Goal: Obtain resource: Obtain resource

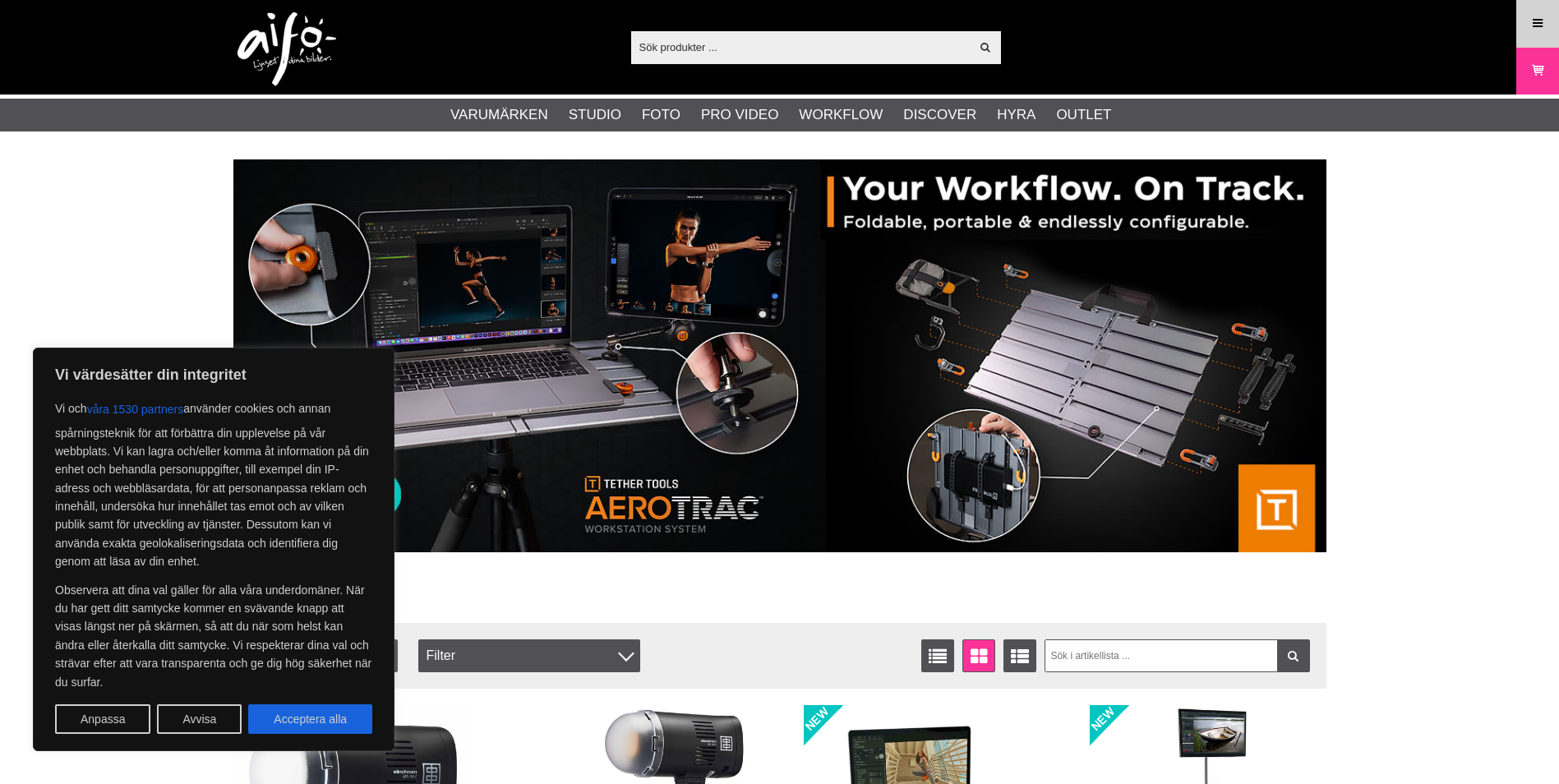
click at [1554, 25] on link "Meny" at bounding box center [1537, 24] width 41 height 38
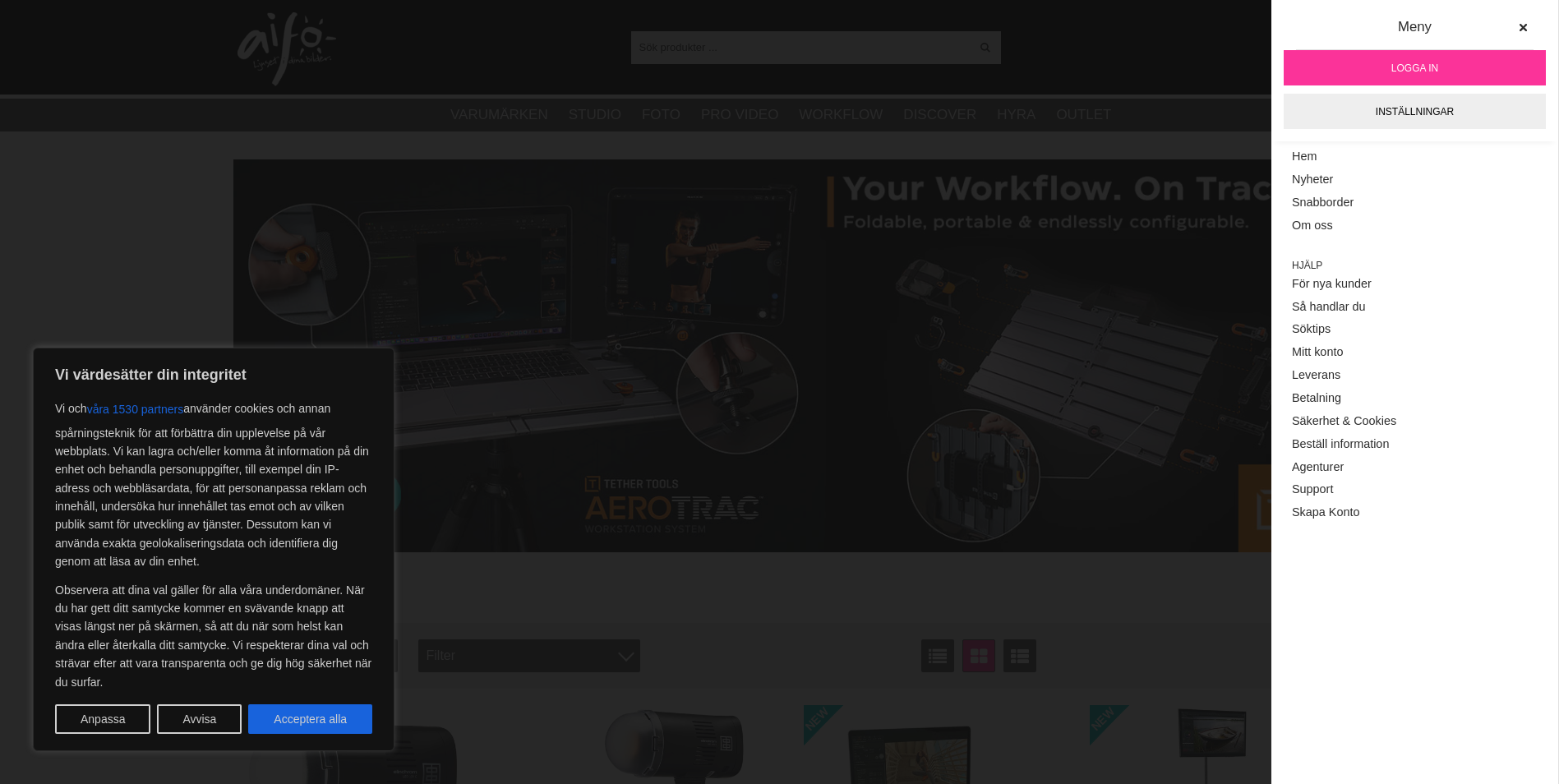
click at [1430, 62] on span "Logga in" at bounding box center [1414, 68] width 46 height 15
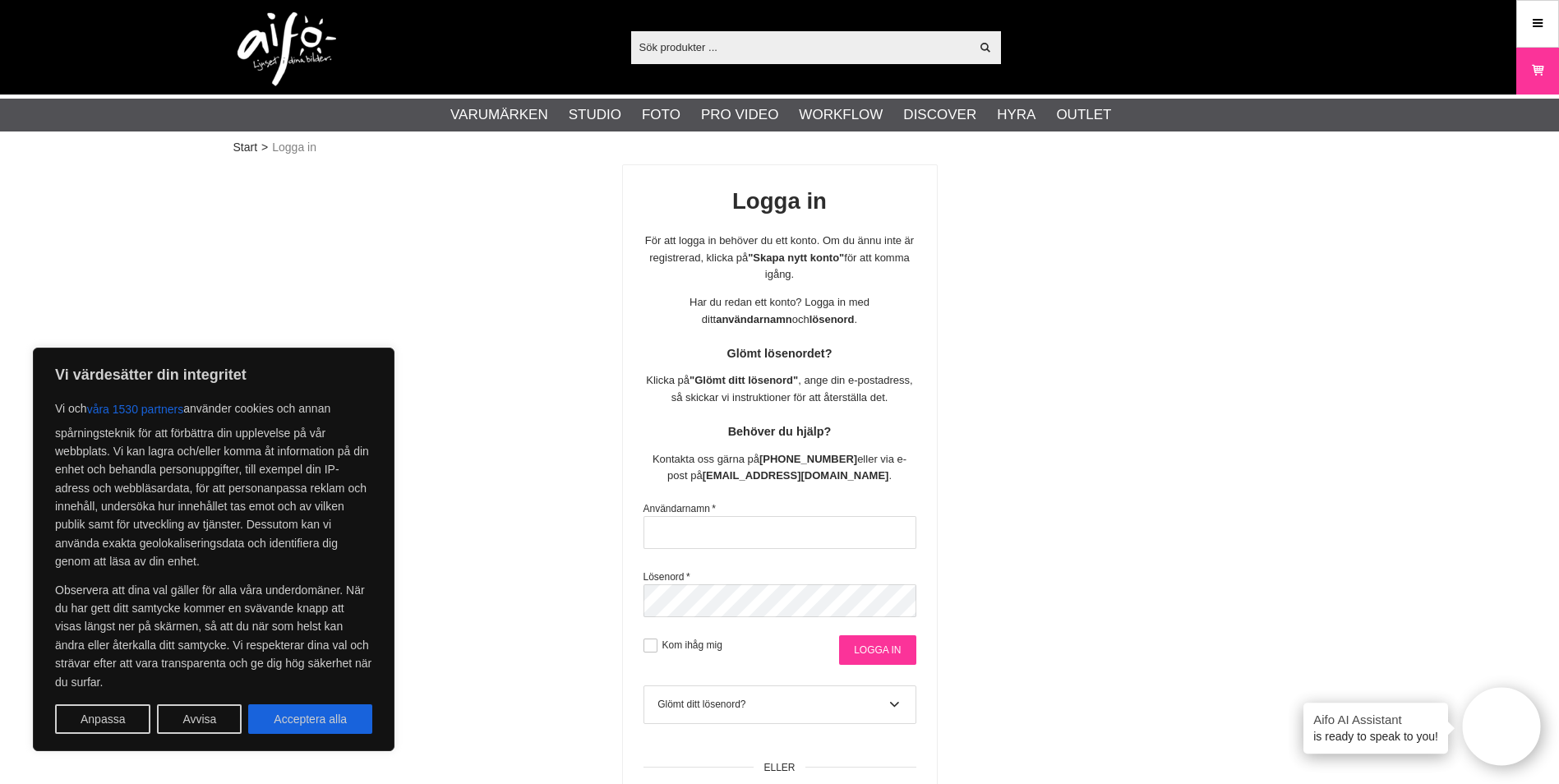
type input "sajber"
click at [876, 649] on input "Logga in" at bounding box center [877, 650] width 77 height 29
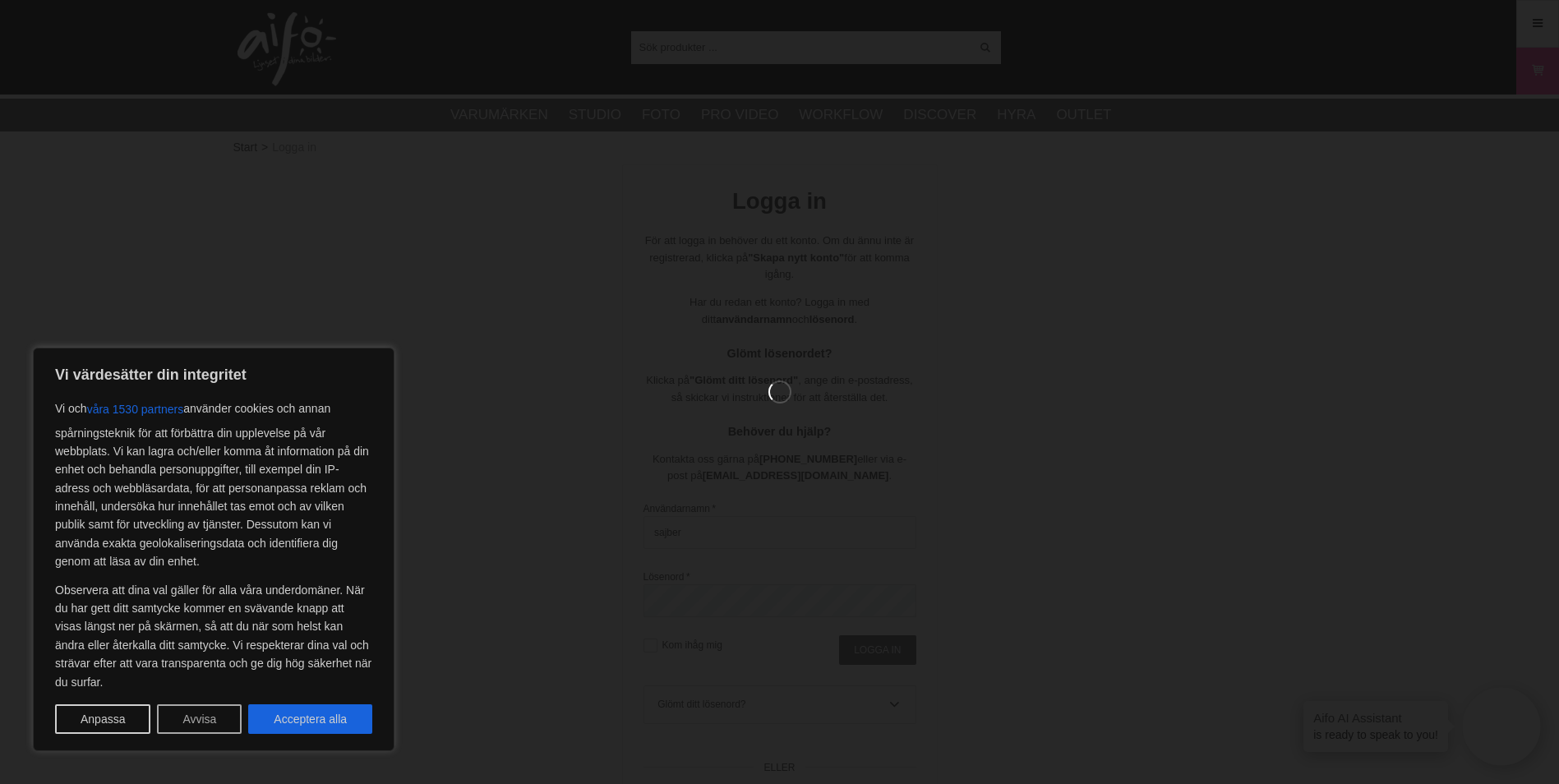
click at [189, 721] on button "Avvisa" at bounding box center [199, 718] width 85 height 29
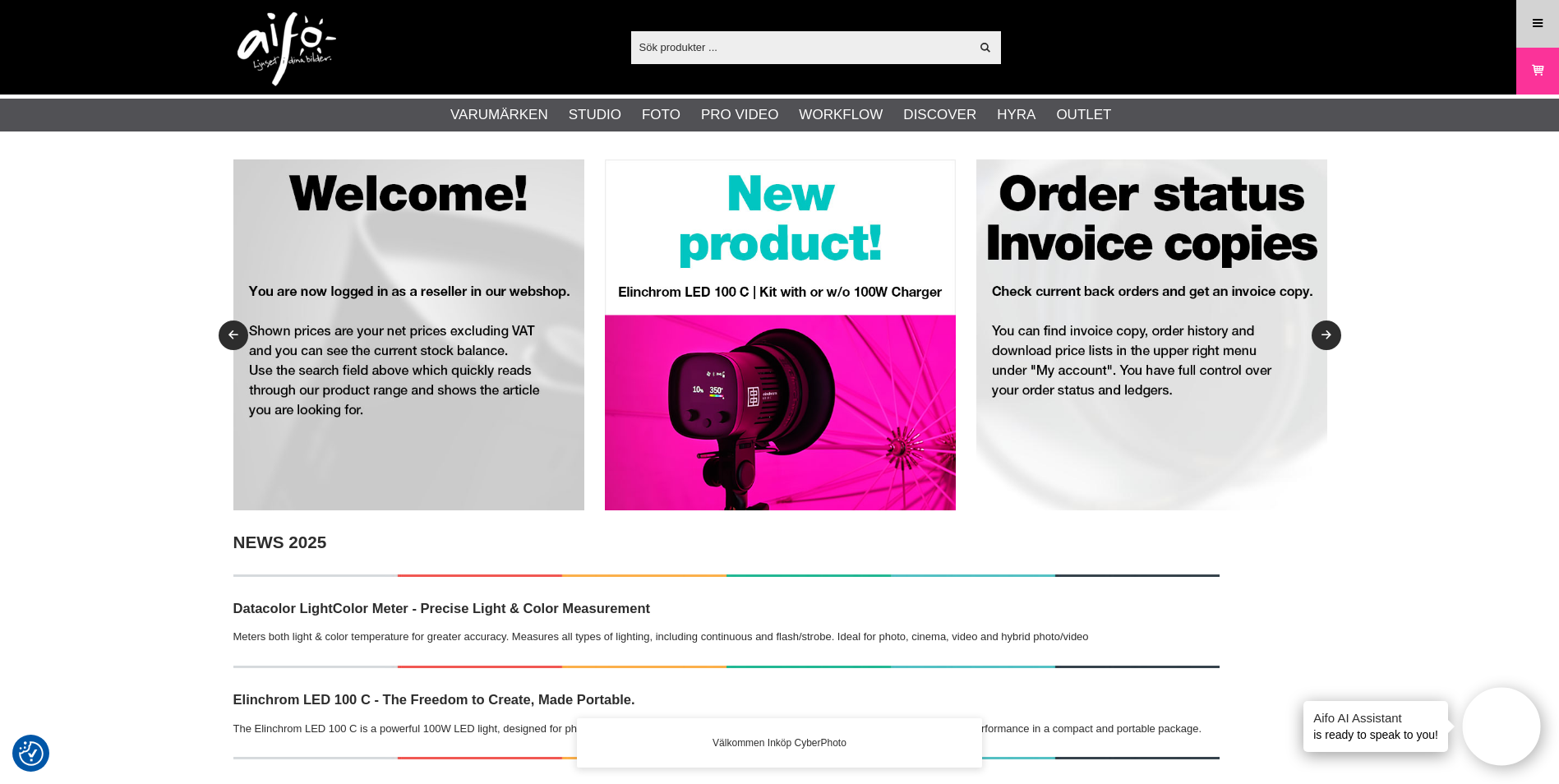
click at [1527, 24] on link "Meny" at bounding box center [1537, 24] width 41 height 38
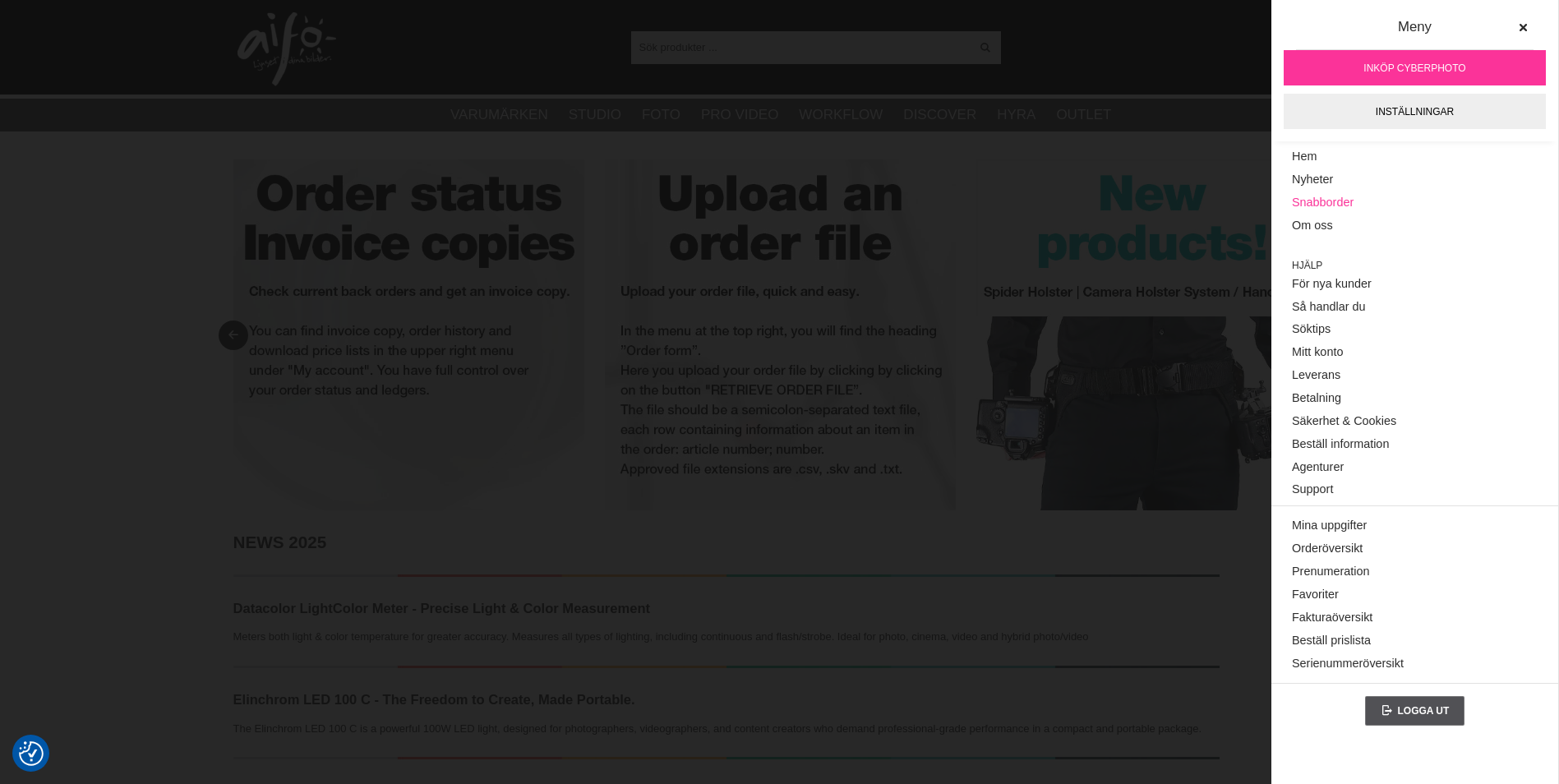
click at [1347, 195] on link "Snabborder" at bounding box center [1414, 202] width 245 height 23
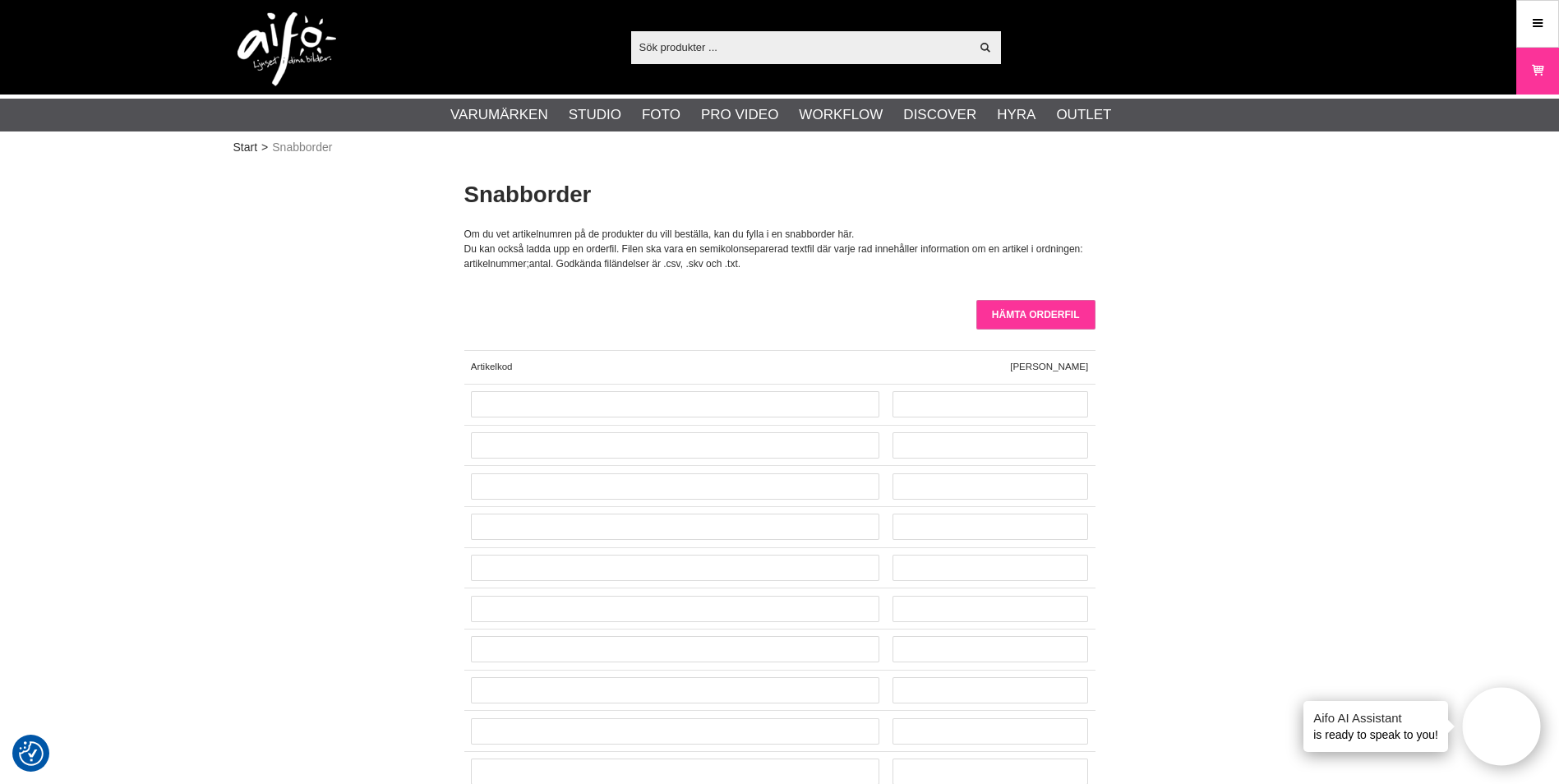
click at [1046, 319] on input "Hämta orderfil" at bounding box center [1036, 315] width 119 height 29
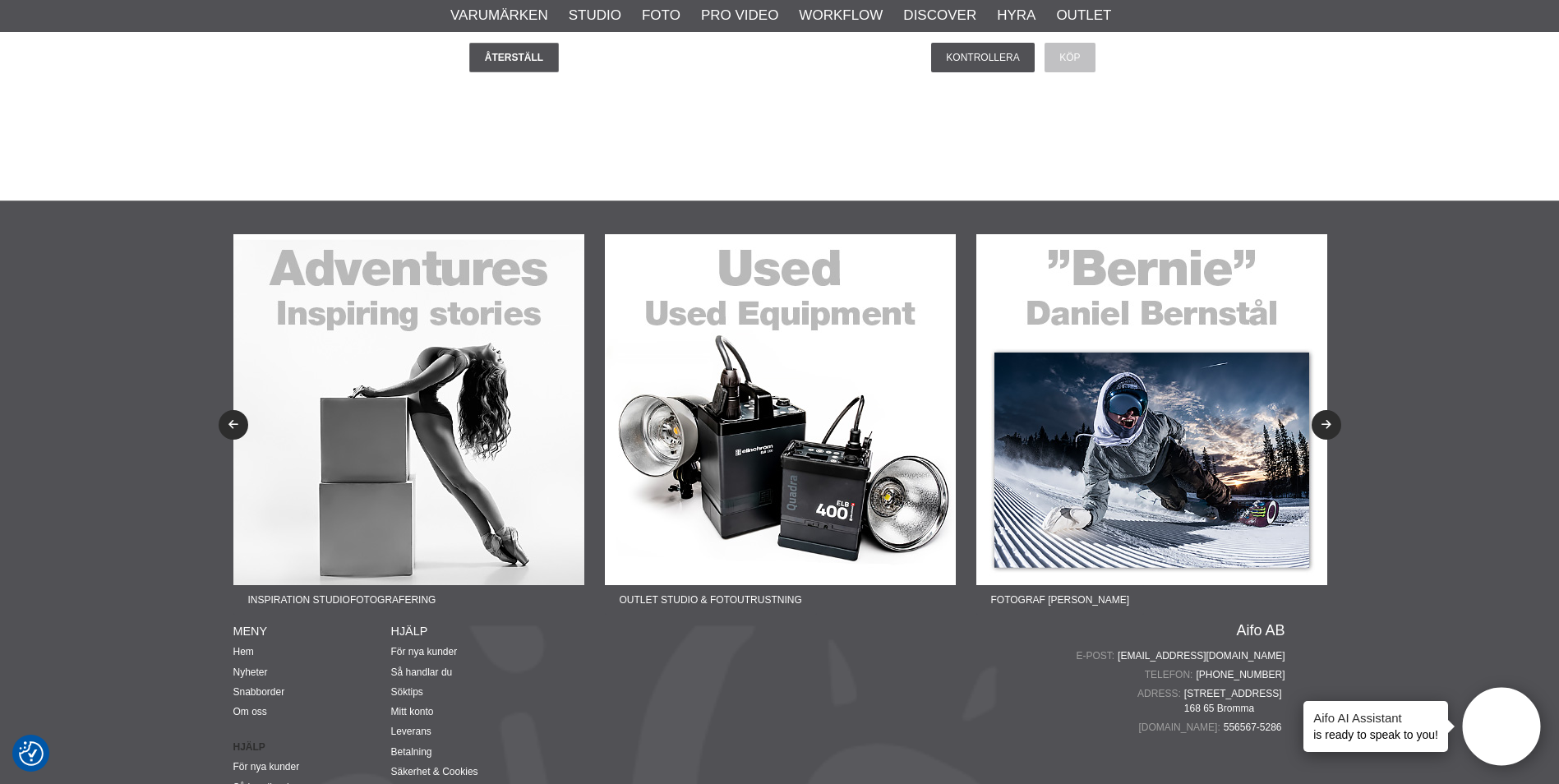
scroll to position [4437, 0]
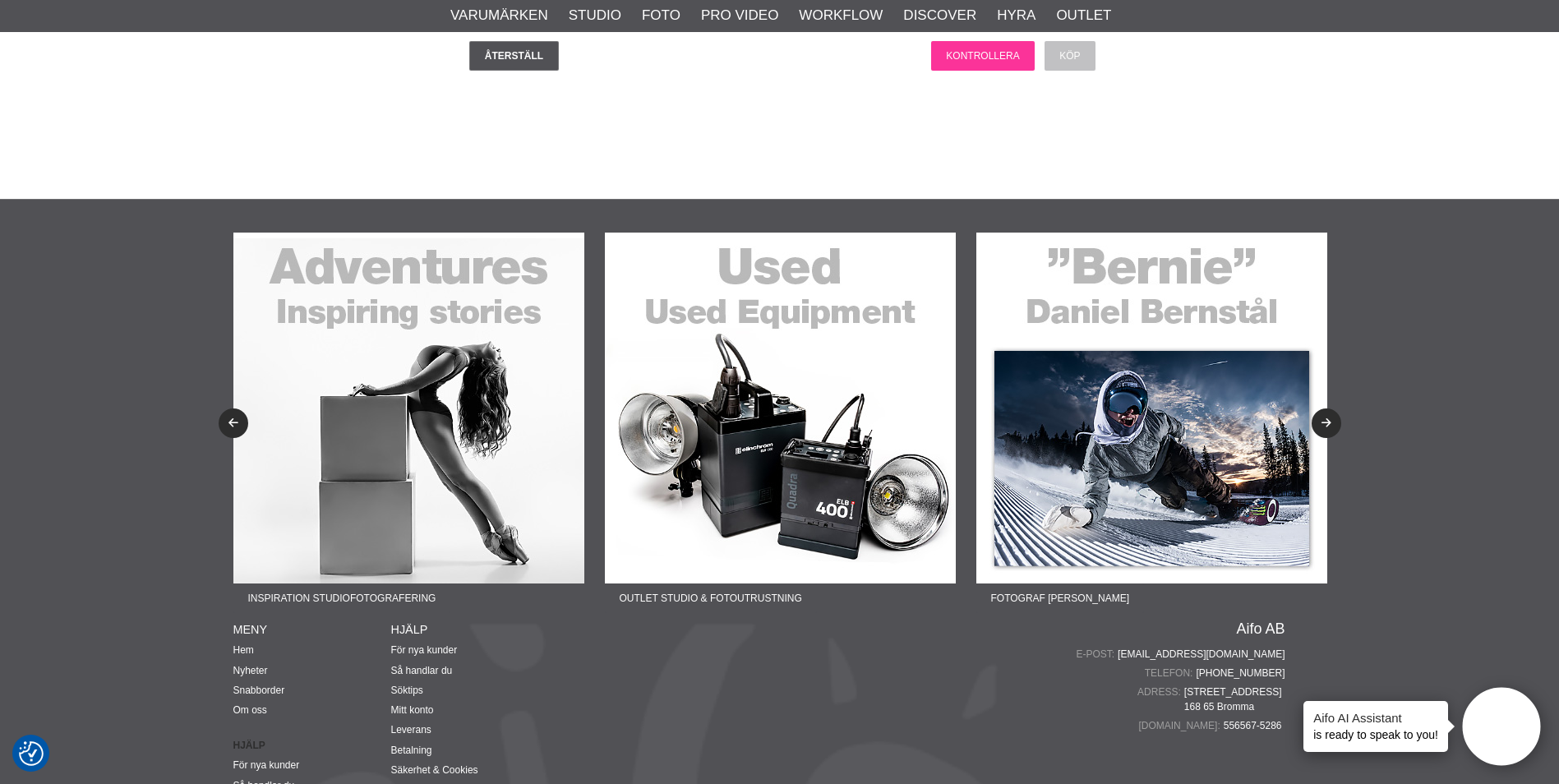
click at [976, 54] on input "Kontrollera" at bounding box center [982, 56] width 103 height 29
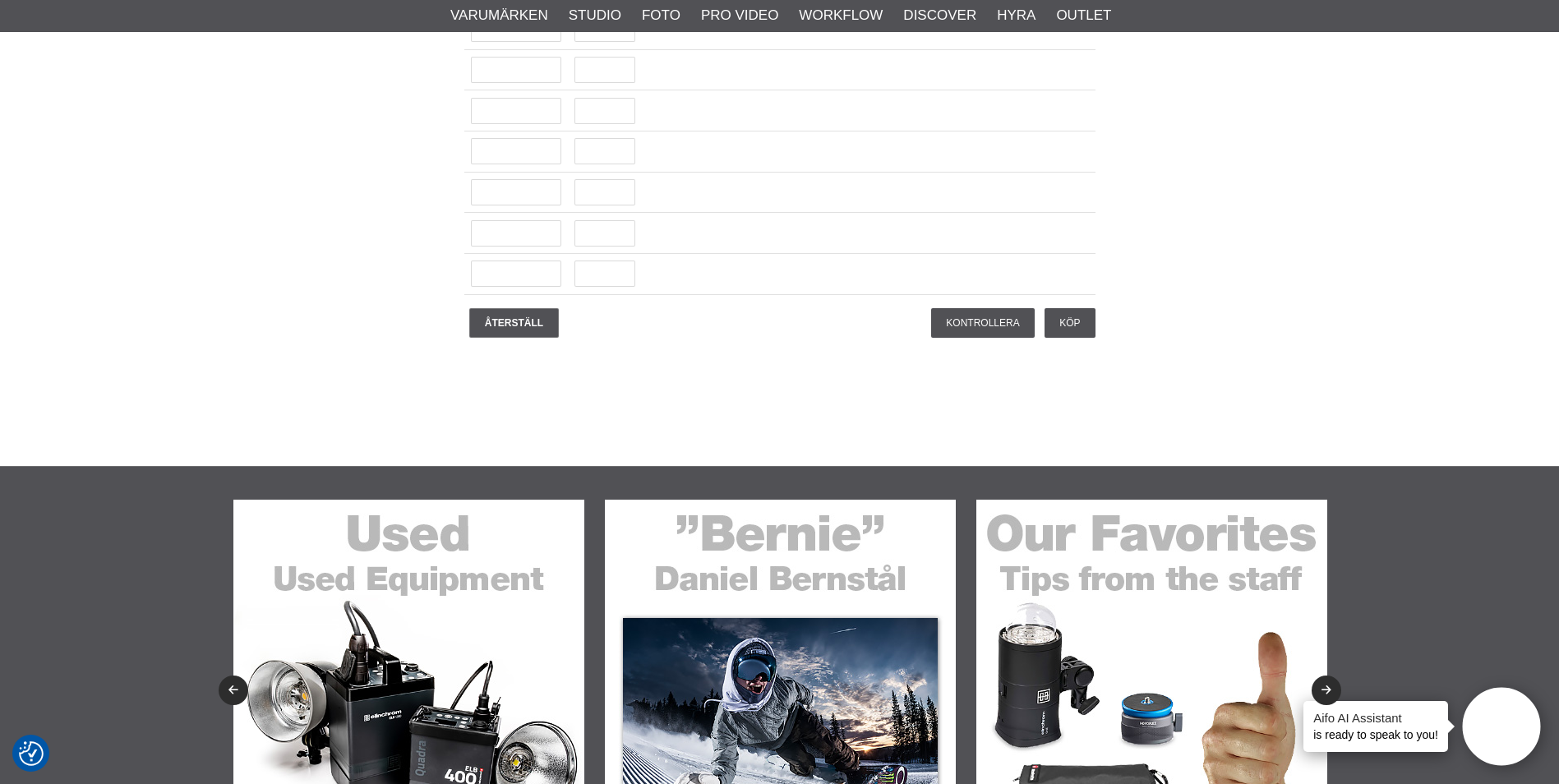
scroll to position [4519, 0]
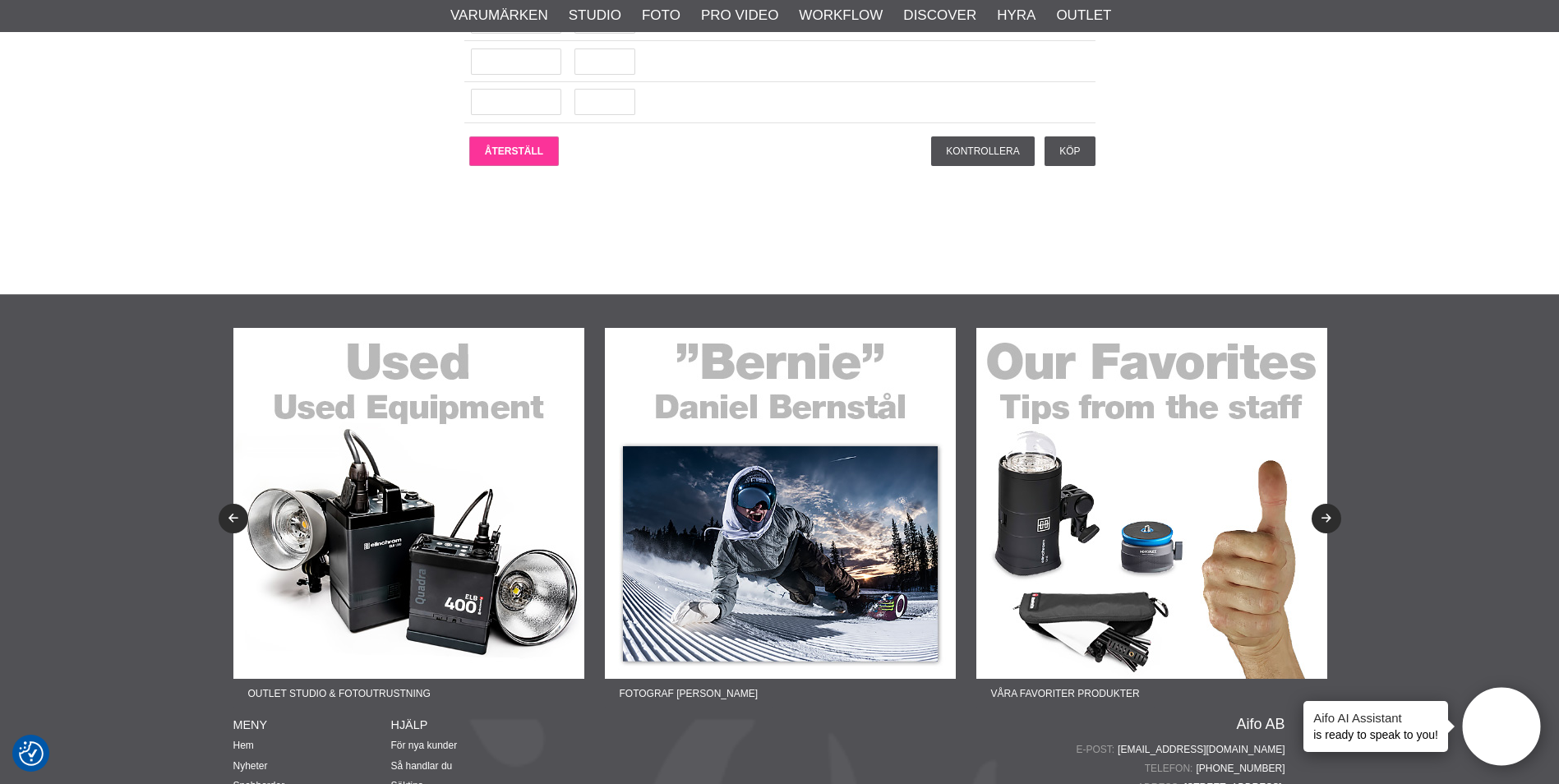
click at [493, 149] on input "Återställ" at bounding box center [514, 151] width 89 height 29
